Goal: Find specific page/section: Find specific page/section

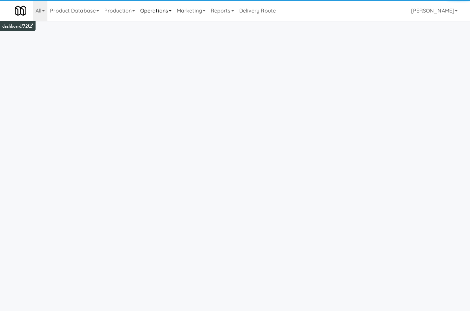
click at [149, 12] on link "Operations" at bounding box center [156, 10] width 37 height 21
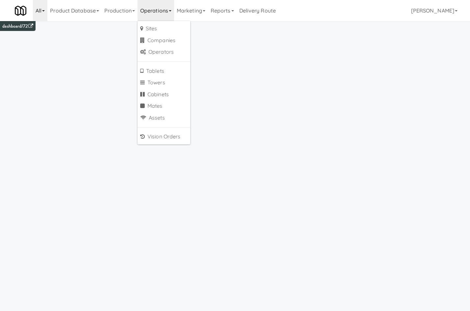
click at [37, 2] on link "All" at bounding box center [40, 10] width 14 height 21
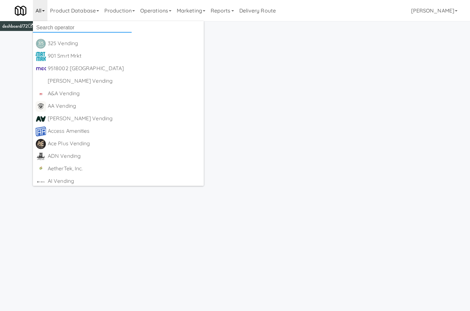
click at [41, 24] on input "text" at bounding box center [82, 28] width 99 height 10
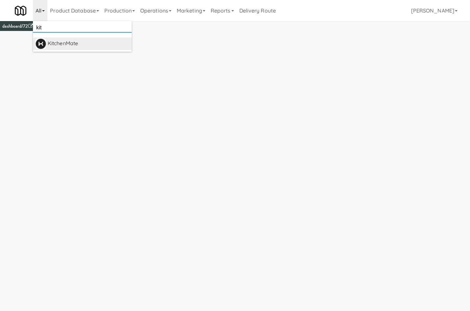
type input "kit"
click at [57, 41] on div "KitchenMate" at bounding box center [88, 44] width 81 height 10
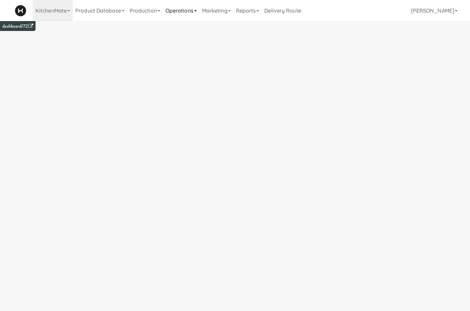
drag, startPoint x: 211, startPoint y: 3, endPoint x: 198, endPoint y: 7, distance: 13.7
click at [198, 7] on ul "Product Database Ingredients Ingredient Types Suppliers Recipes Recipe Types Pr…" at bounding box center [188, 10] width 231 height 21
drag, startPoint x: 180, startPoint y: 11, endPoint x: 184, endPoint y: 23, distance: 13.2
click at [182, 18] on link "Operations" at bounding box center [181, 10] width 37 height 21
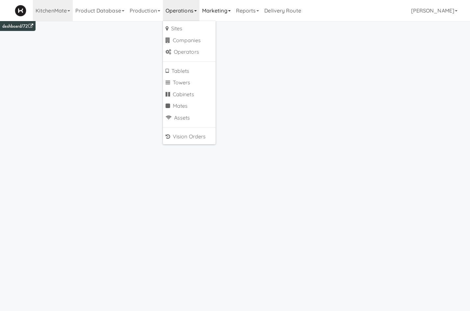
click at [223, 12] on link "Marketing" at bounding box center [216, 10] width 34 height 21
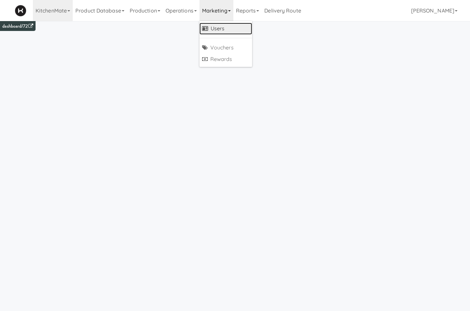
click at [231, 30] on link "Users" at bounding box center [225, 29] width 53 height 12
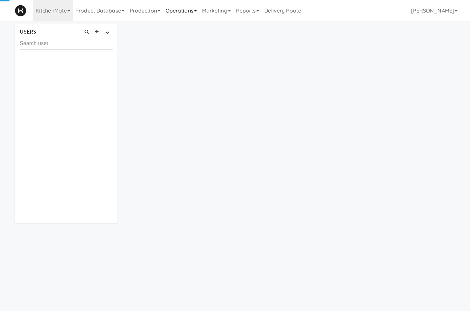
drag, startPoint x: 163, startPoint y: 14, endPoint x: 167, endPoint y: 14, distance: 3.3
click at [163, 15] on link "Production" at bounding box center [145, 10] width 36 height 21
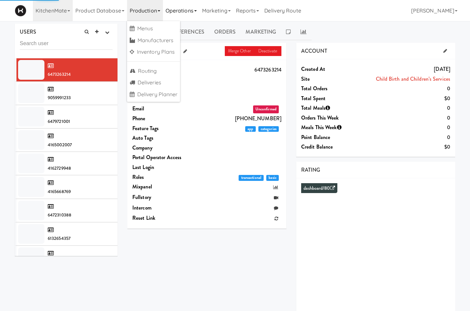
click at [181, 13] on link "Operations" at bounding box center [181, 10] width 37 height 21
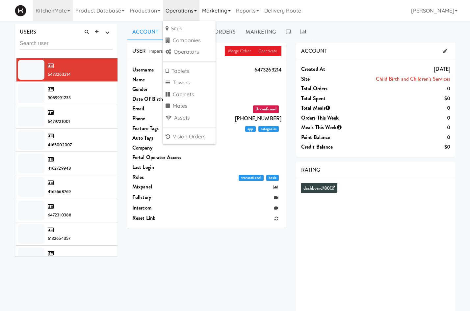
click at [225, 11] on link "Marketing" at bounding box center [216, 10] width 34 height 21
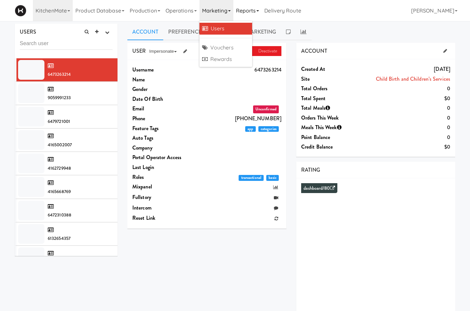
click at [262, 15] on link "Reports" at bounding box center [247, 10] width 29 height 21
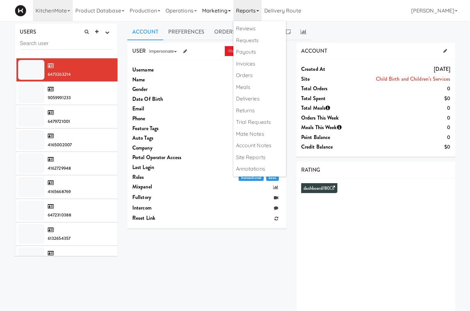
click at [222, 7] on link "Marketing" at bounding box center [216, 10] width 34 height 21
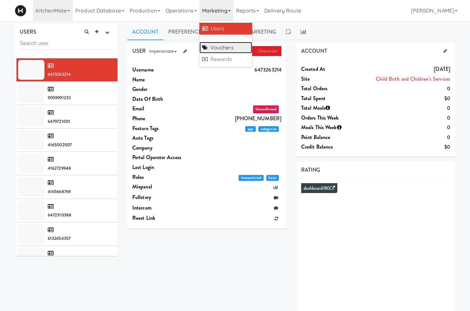
click at [239, 49] on link "Vouchers" at bounding box center [225, 48] width 53 height 12
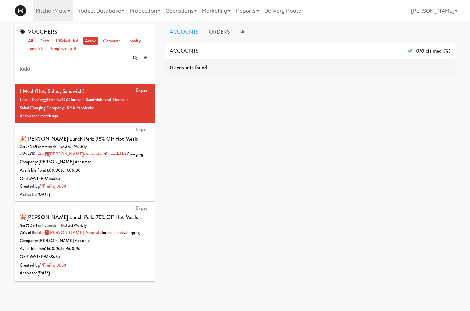
type input "todo"
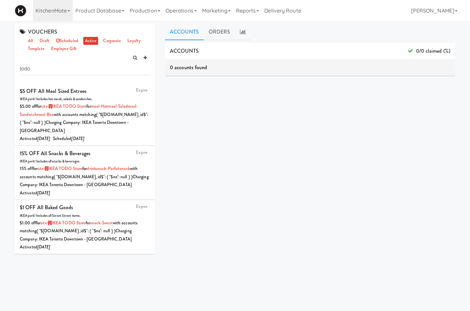
drag, startPoint x: 333, startPoint y: 135, endPoint x: 369, endPoint y: 3, distance: 136.9
click at [334, 134] on div "ACCOUNTS 0/0 claimed (%) 0 accounts found ORDERS 0 orders found dashboard/99" at bounding box center [310, 166] width 290 height 247
